Goal: Task Accomplishment & Management: Use online tool/utility

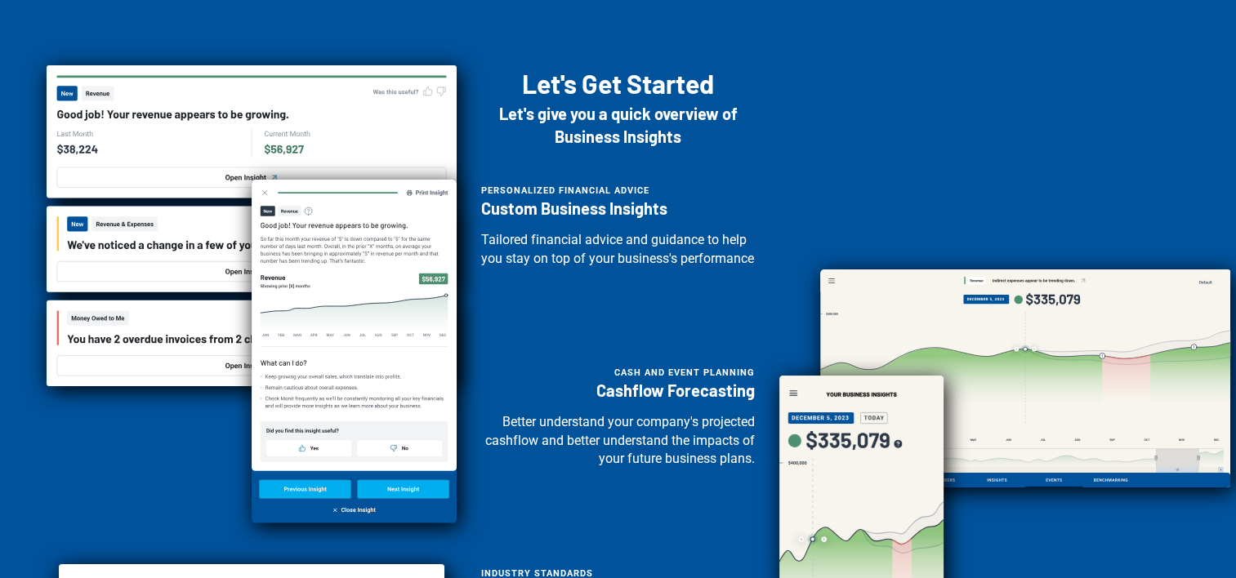
click at [573, 370] on div "Personalized Financial Advice Custom Business Insights Tailored financial advic…" at bounding box center [618, 462] width 274 height 565
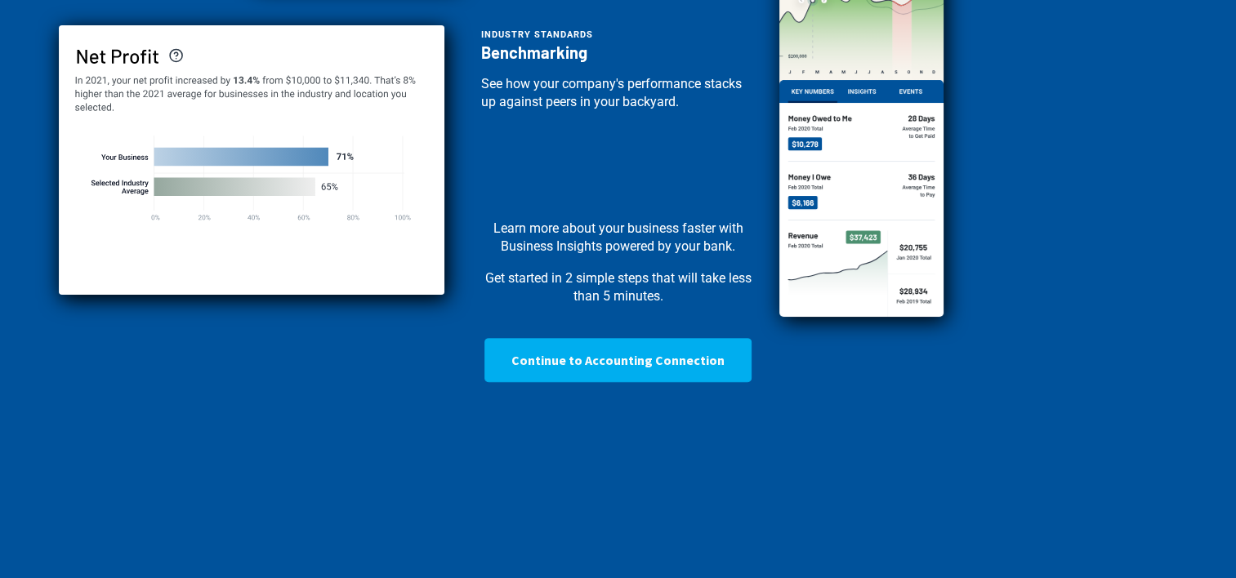
scroll to position [598, 0]
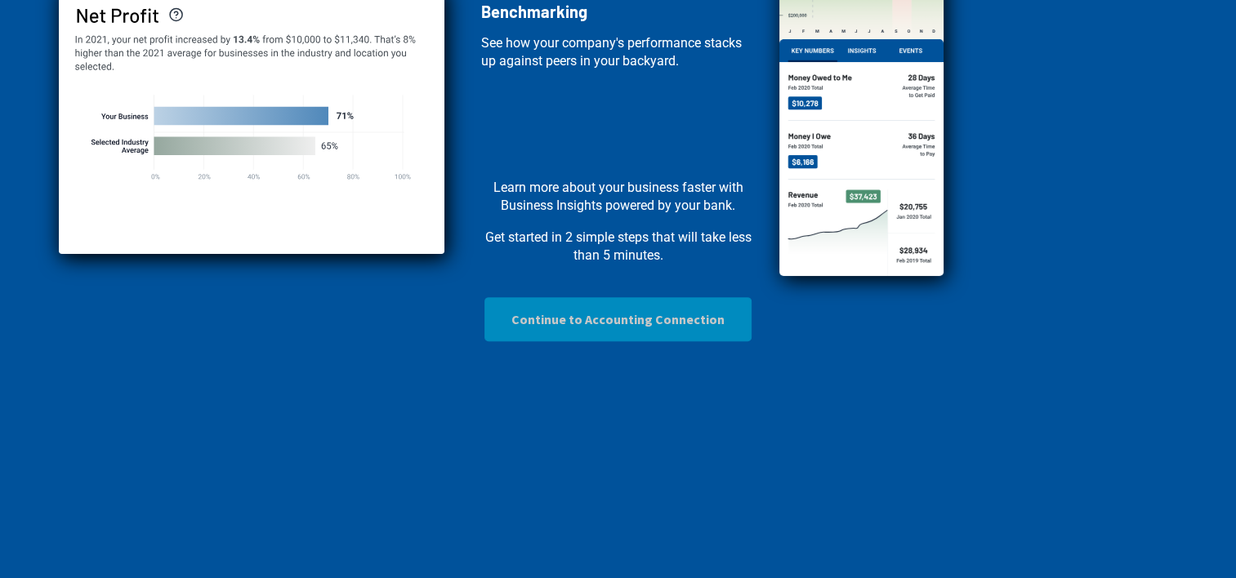
click at [583, 316] on button "Continue to Accounting Connection" at bounding box center [617, 319] width 267 height 44
